Goal: Information Seeking & Learning: Learn about a topic

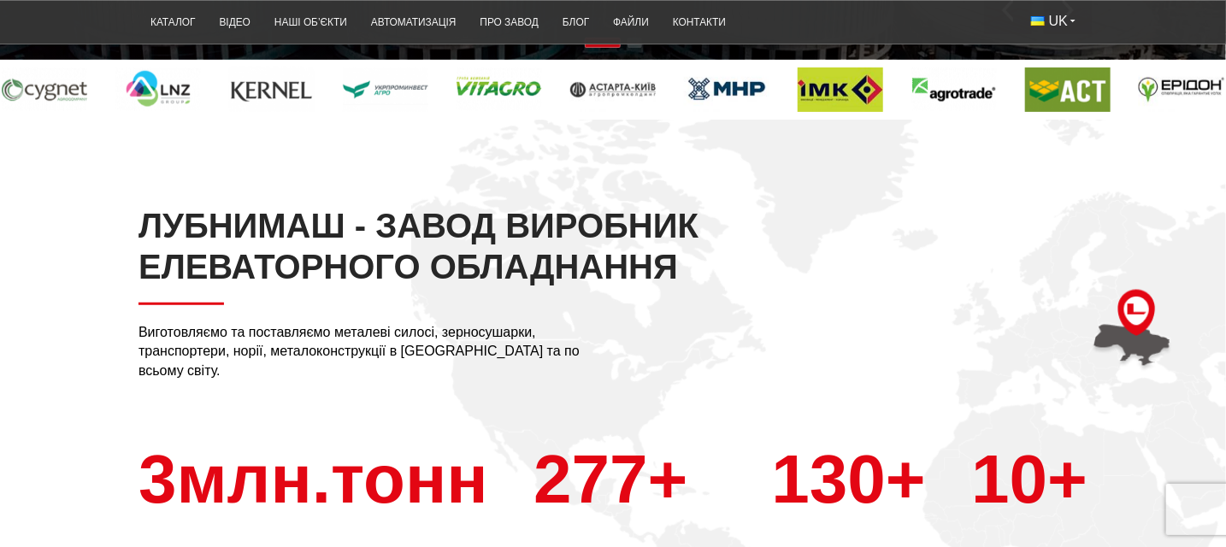
scroll to position [171, 0]
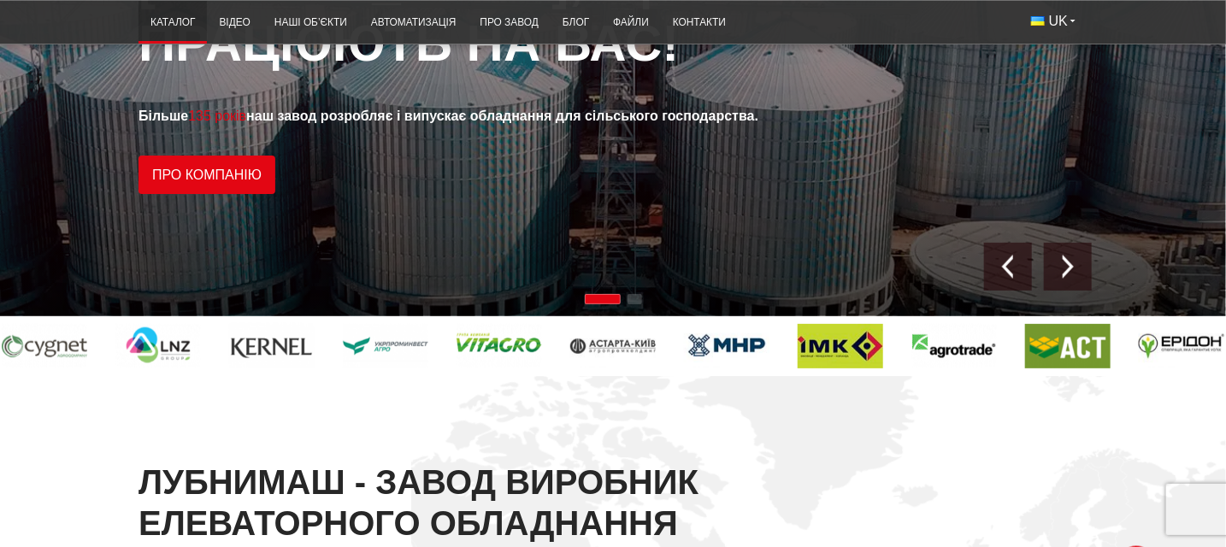
click at [138, 27] on link "Каталог" at bounding box center [172, 22] width 68 height 33
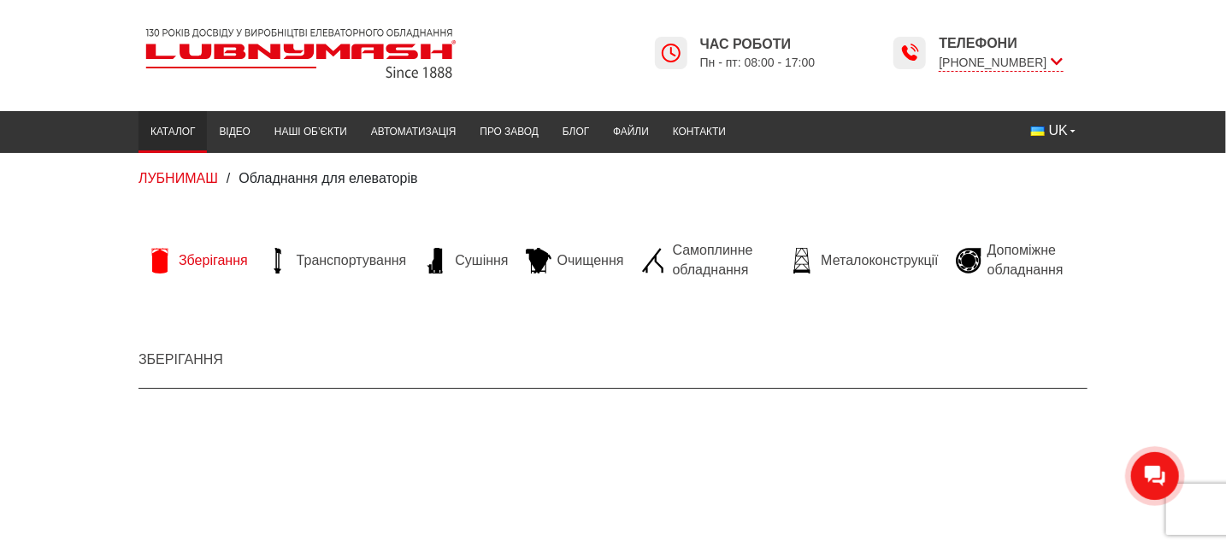
click at [179, 252] on span "Зберігання" at bounding box center [213, 260] width 69 height 19
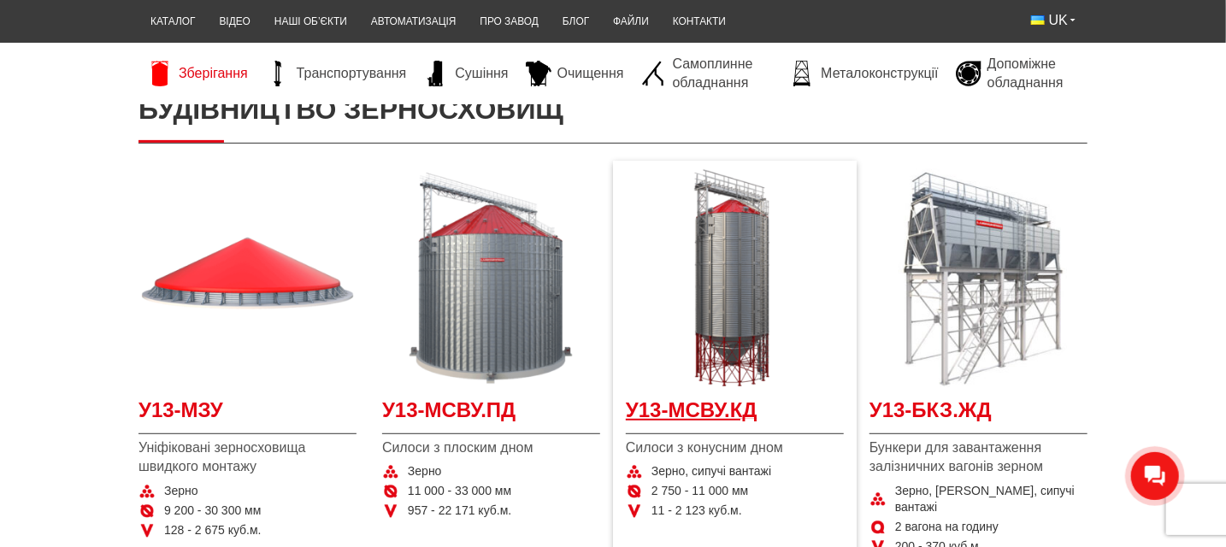
scroll to position [342, 0]
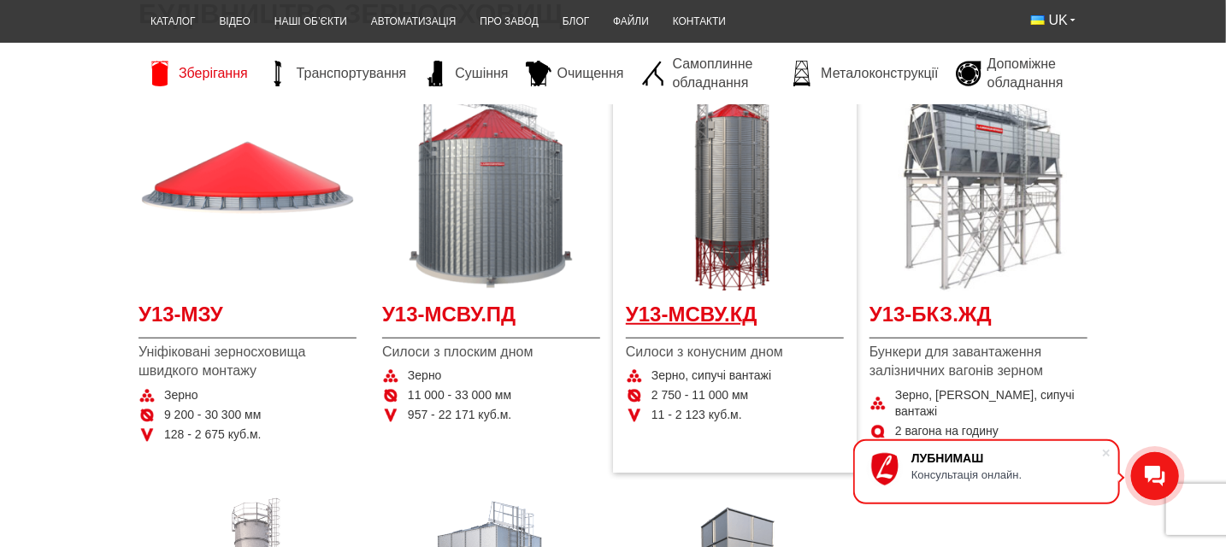
click at [752, 339] on span "У13-МСВУ.КД" at bounding box center [735, 319] width 218 height 38
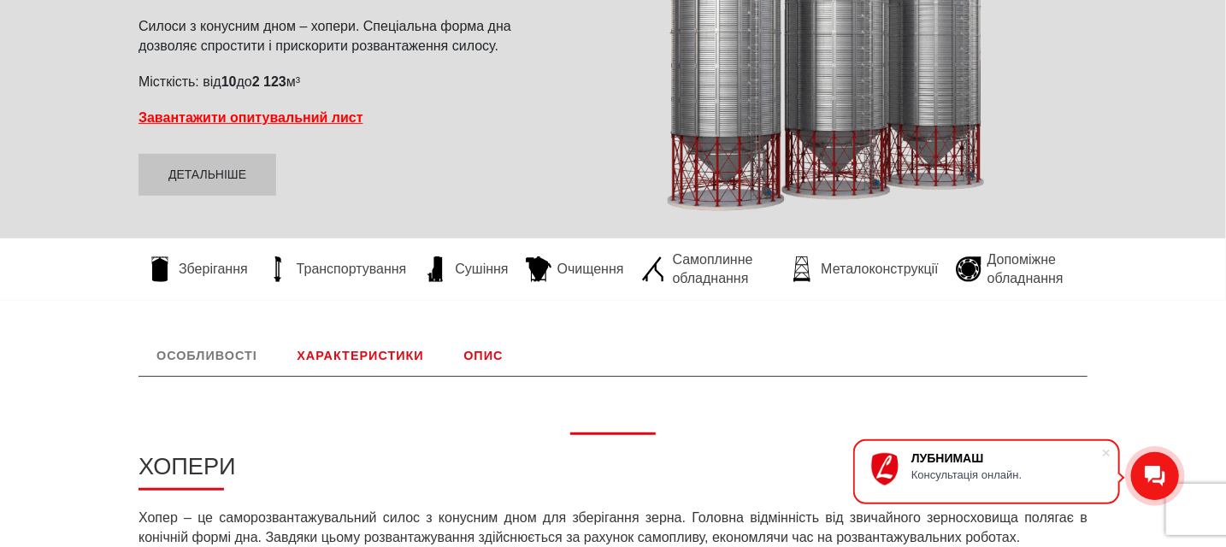
scroll to position [393, 0]
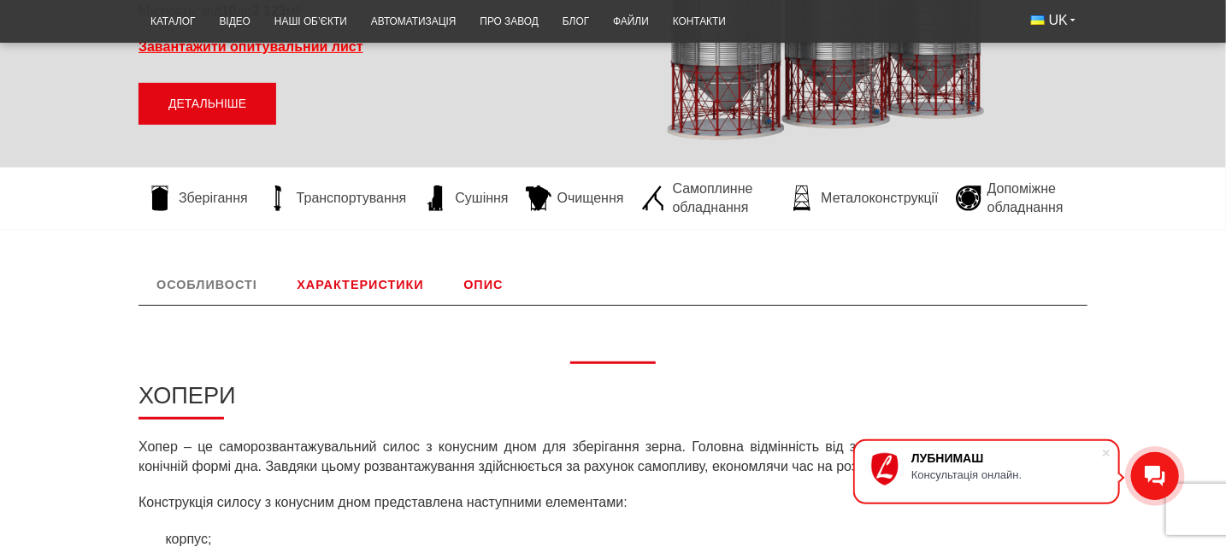
click at [138, 126] on link "Детальніше" at bounding box center [207, 104] width 138 height 43
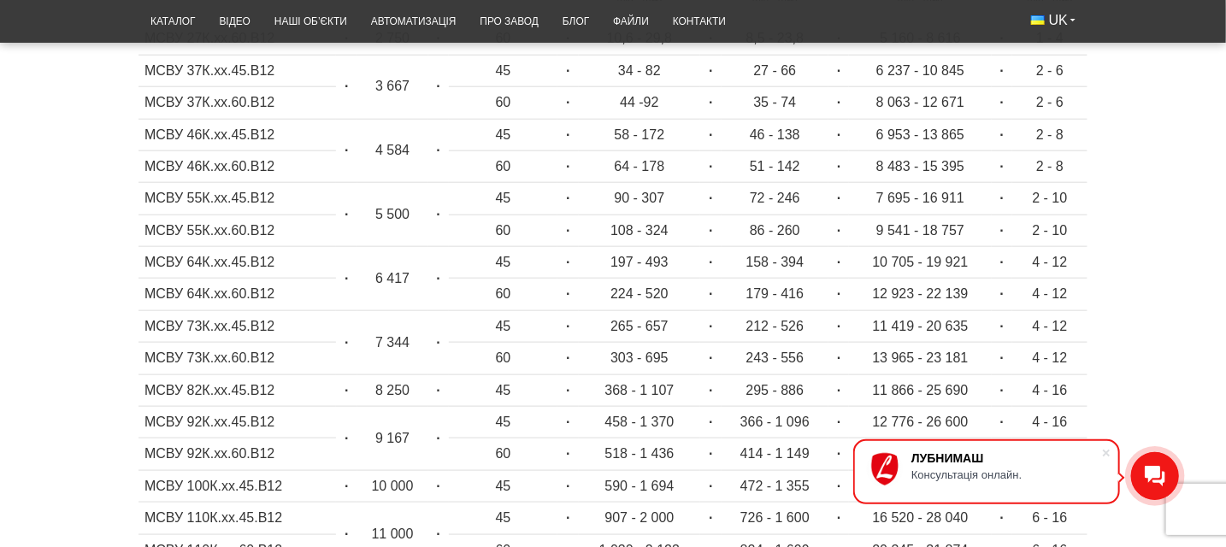
scroll to position [739, 0]
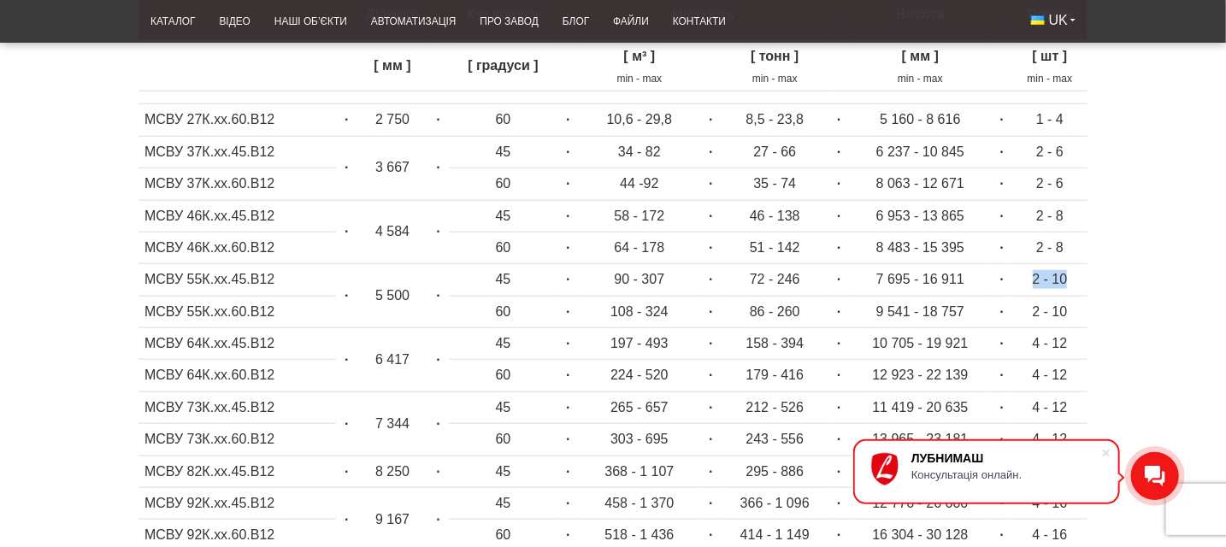
drag, startPoint x: 1166, startPoint y: 339, endPoint x: 1127, endPoint y: 351, distance: 40.9
click at [1087, 296] on td "2 - 10" at bounding box center [1049, 280] width 75 height 32
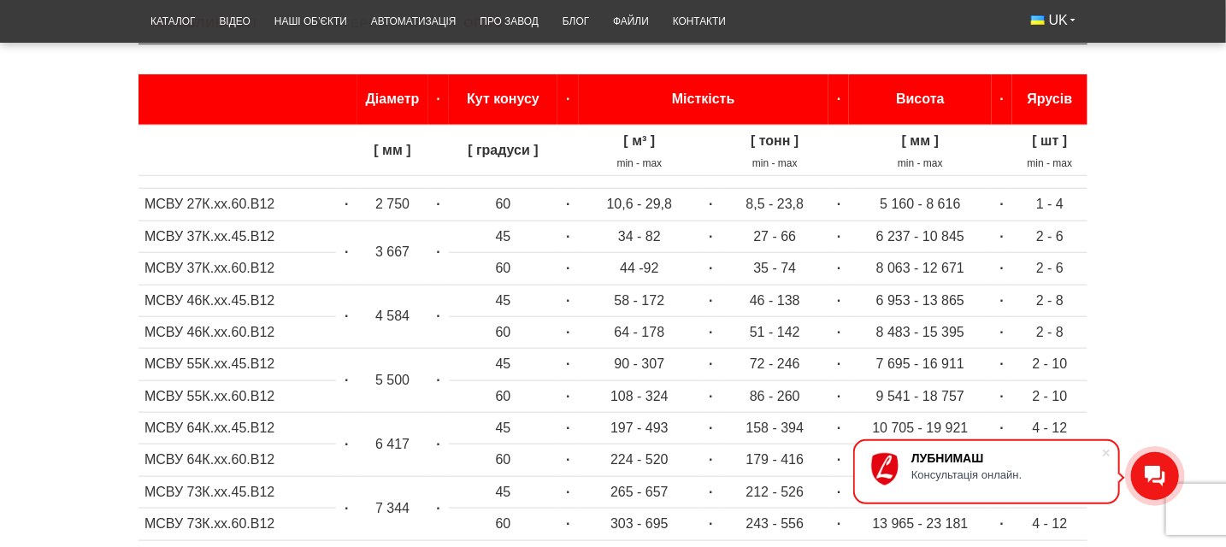
scroll to position [684, 0]
